Goal: Find specific page/section: Find specific page/section

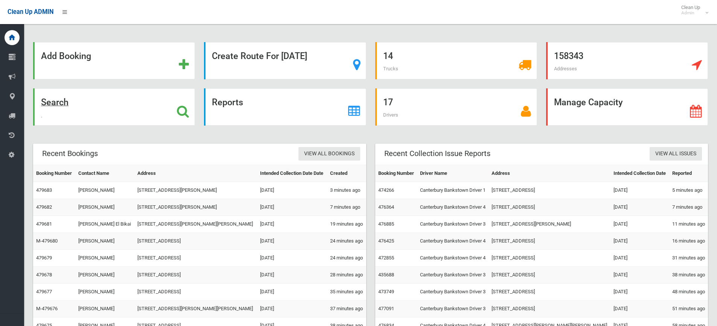
click at [46, 106] on strong "Search" at bounding box center [54, 102] width 27 height 11
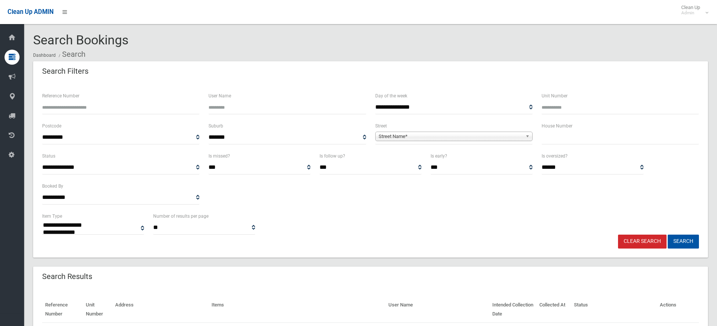
select select
